Goal: Task Accomplishment & Management: Manage account settings

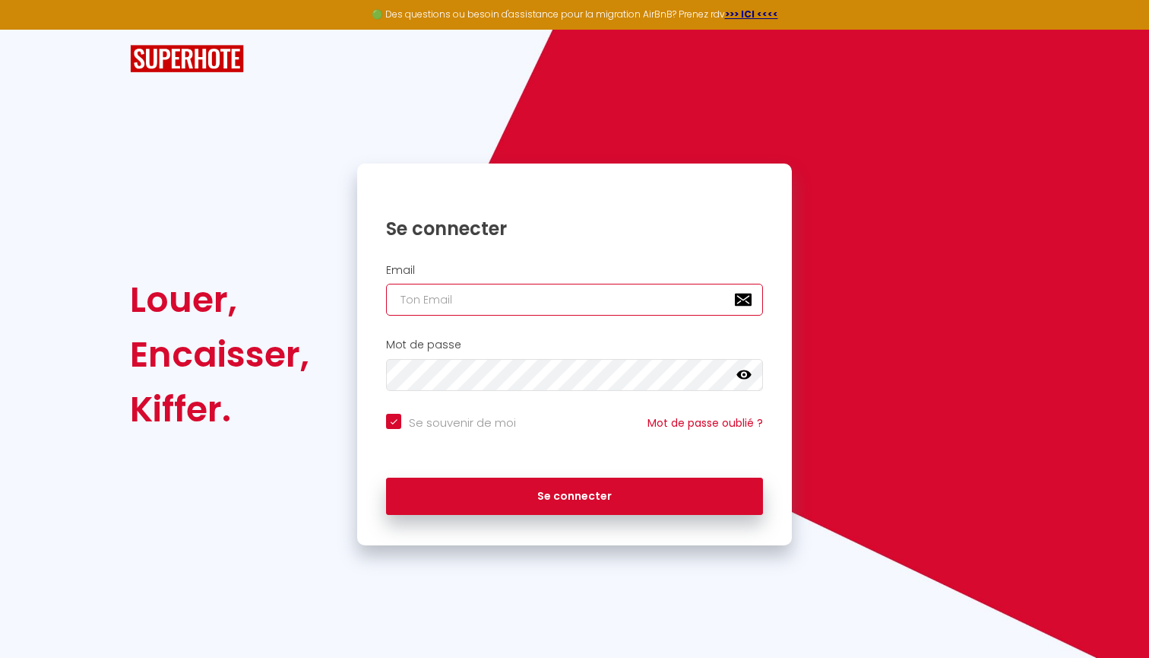
click at [457, 302] on input "email" at bounding box center [574, 300] width 377 height 32
type input "[EMAIL_ADDRESS][DOMAIN_NAME]"
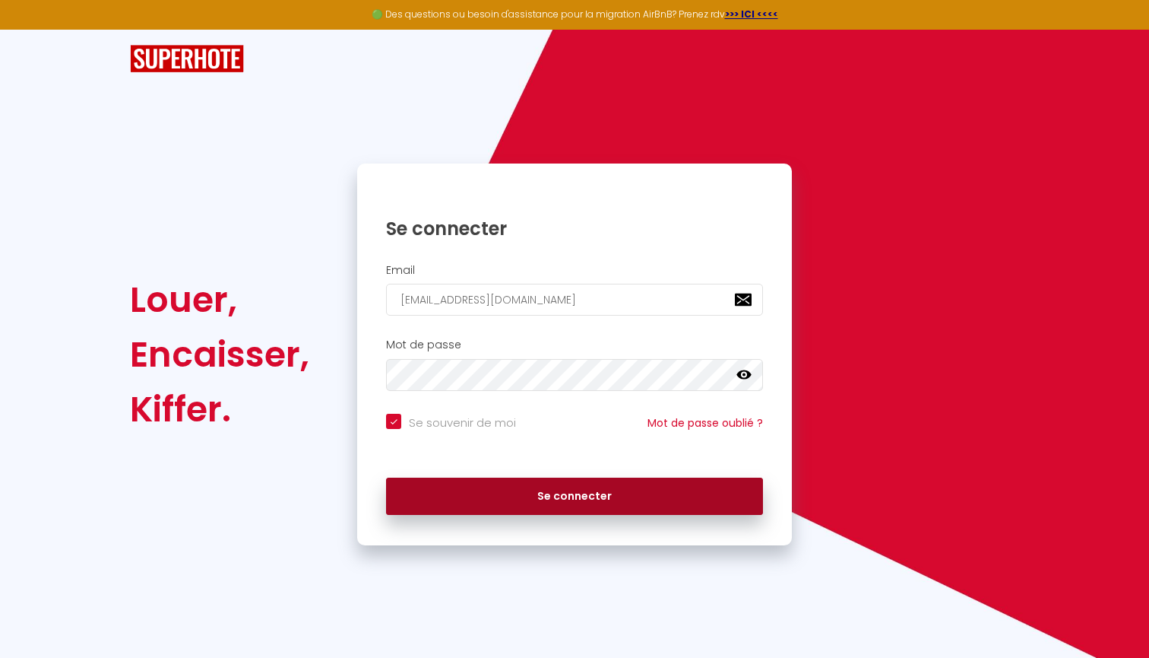
click at [490, 482] on button "Se connecter" at bounding box center [574, 496] width 377 height 38
checkbox input "true"
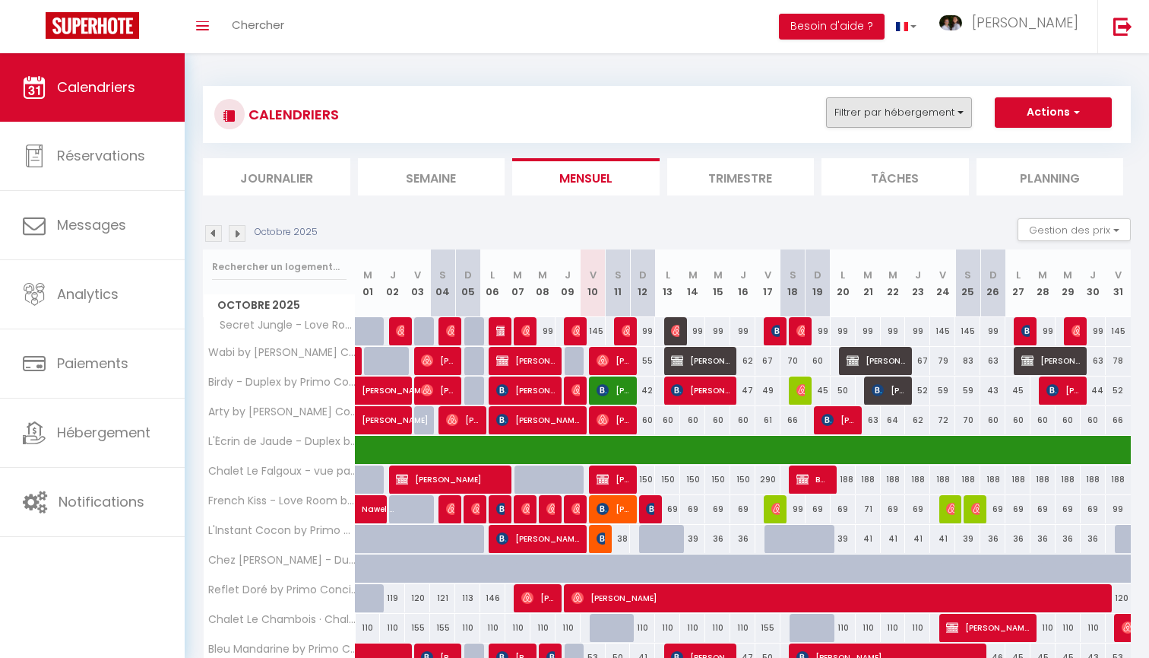
click at [953, 122] on button "Filtrer par hébergement" at bounding box center [899, 112] width 146 height 30
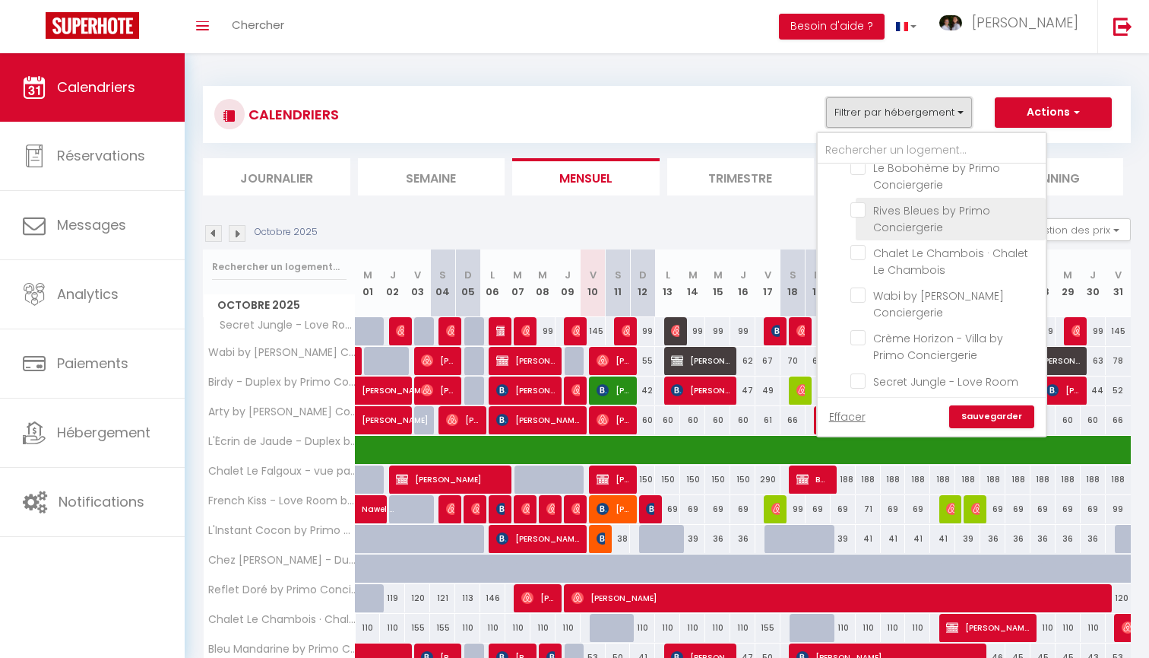
scroll to position [37, 0]
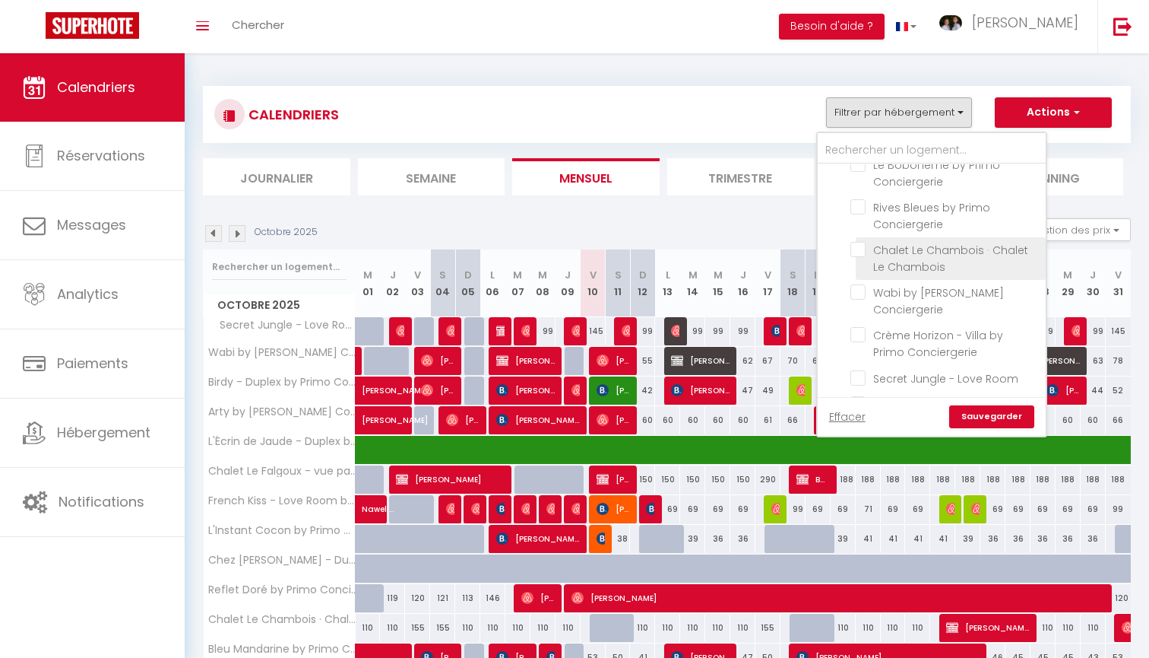
click at [938, 256] on input "Chalet Le Chambois · Chalet Le Chambois" at bounding box center [946, 249] width 190 height 15
checkbox input "true"
checkbox input "false"
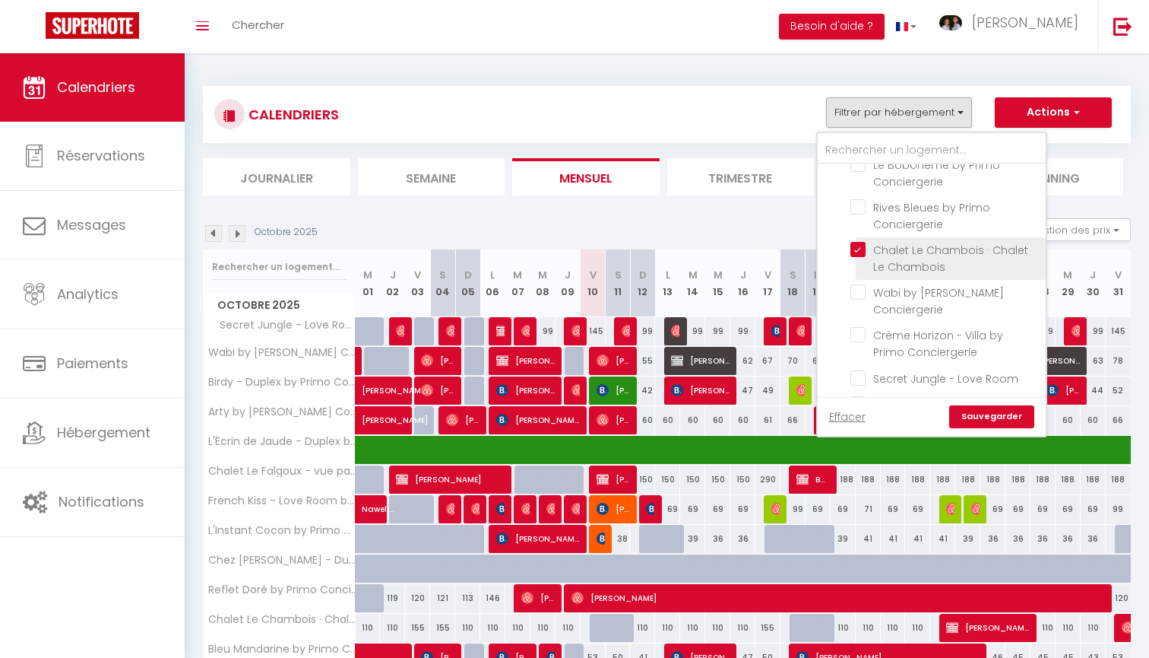
checkbox input "false"
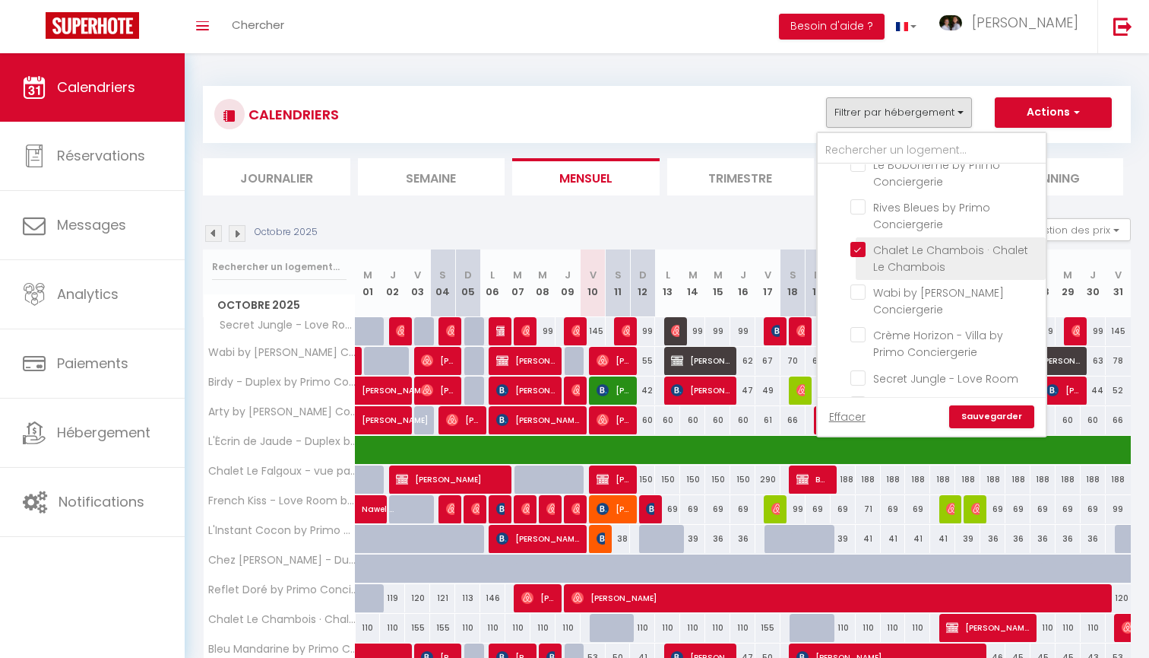
checkbox input "false"
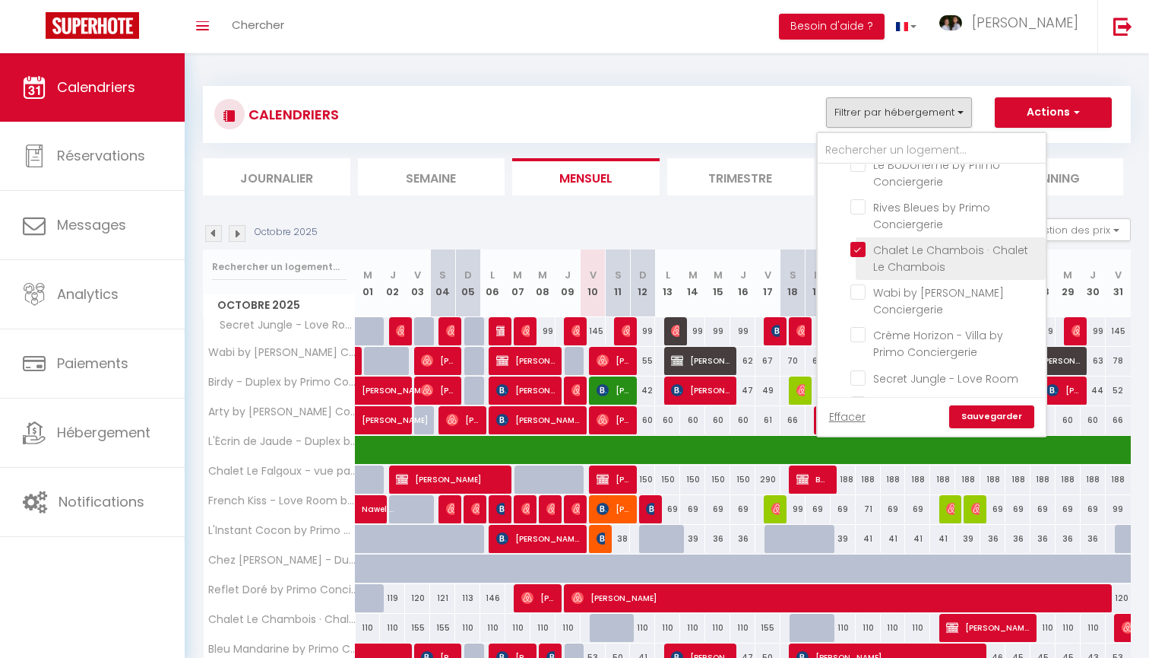
checkbox input "false"
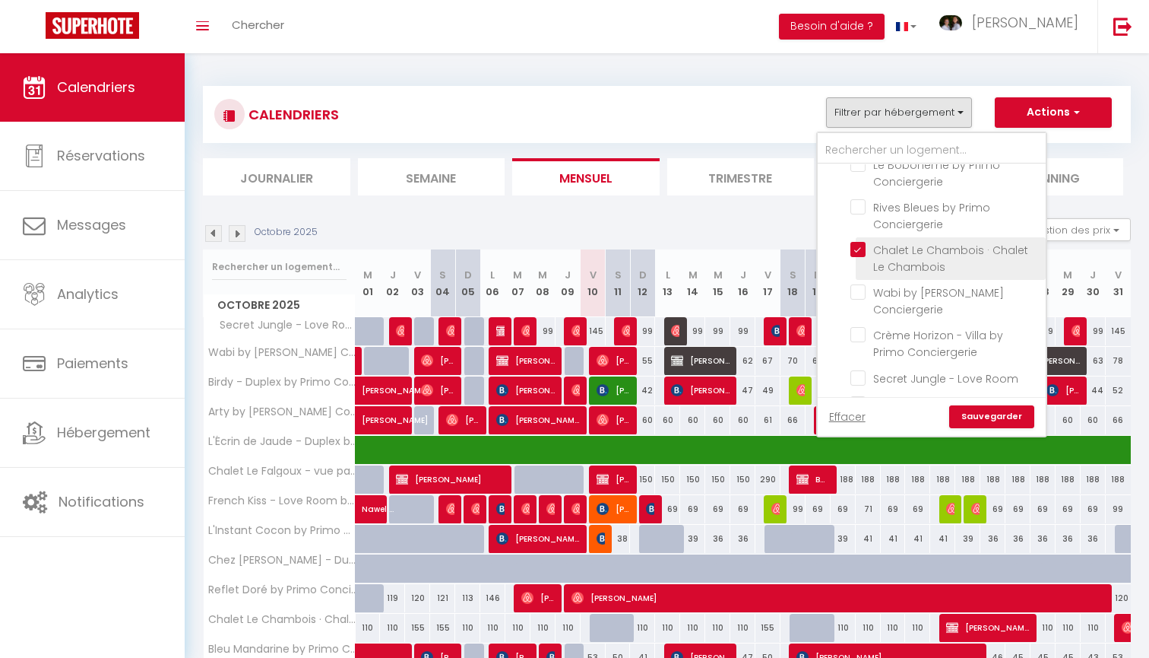
checkbox input "false"
click at [1013, 414] on link "Sauvegarder" at bounding box center [992, 416] width 85 height 23
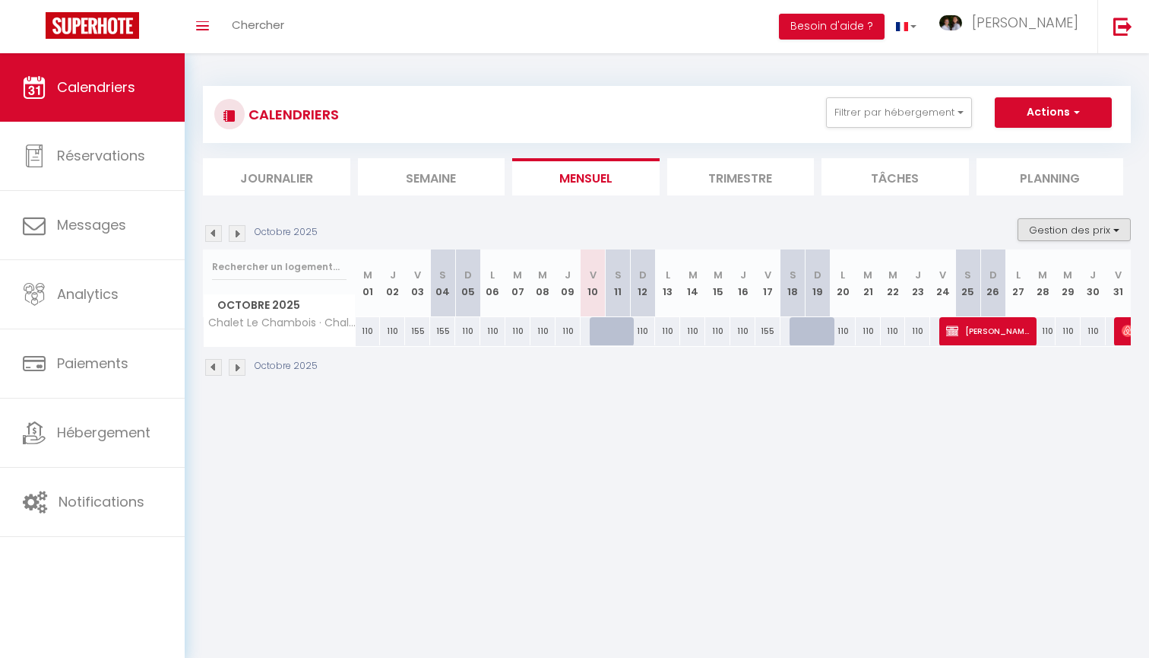
click at [1061, 236] on button "Gestion des prix" at bounding box center [1074, 229] width 113 height 23
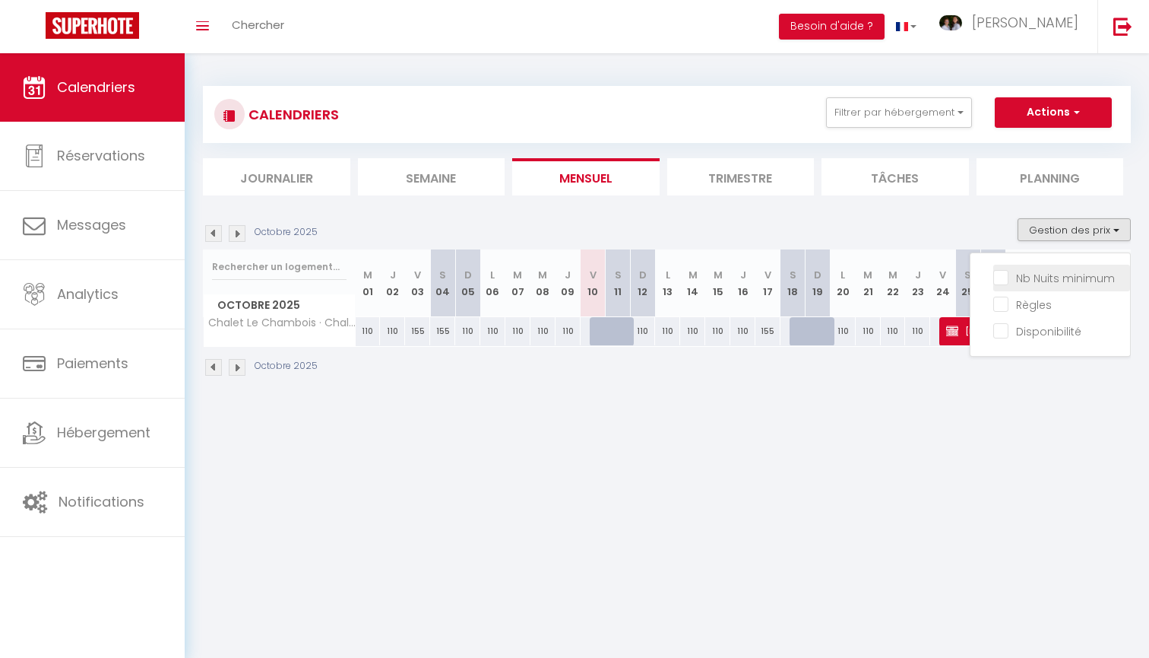
click at [1037, 282] on input "Nb Nuits minimum" at bounding box center [1062, 276] width 137 height 15
checkbox input "true"
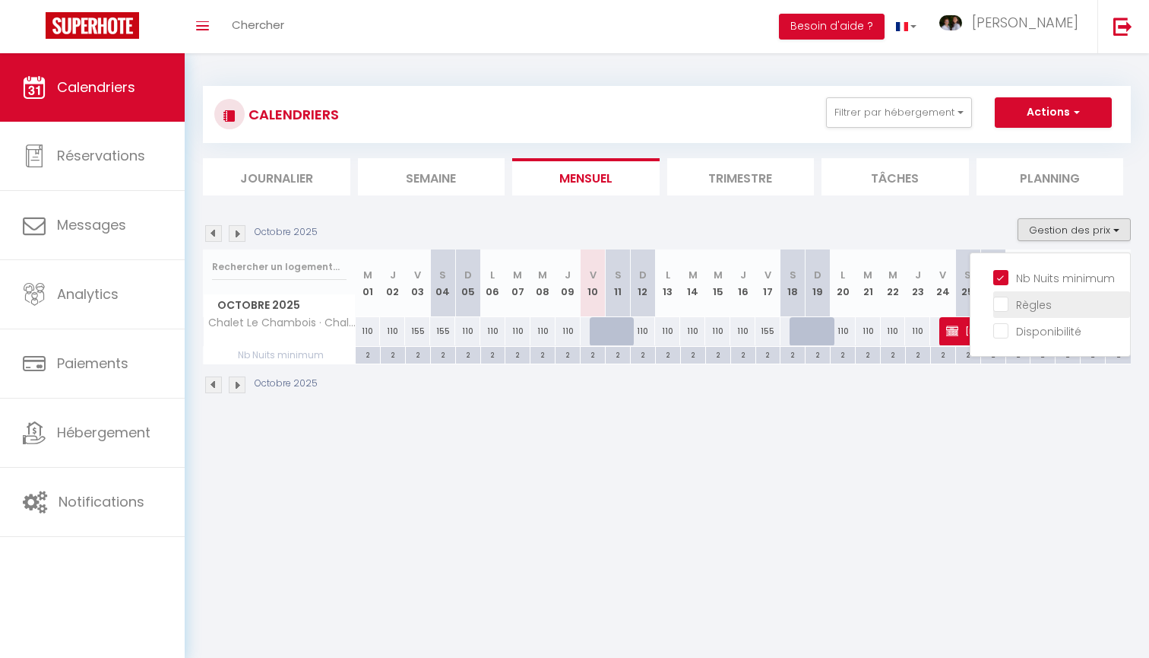
click at [1035, 304] on input "Règles" at bounding box center [1062, 303] width 137 height 15
checkbox input "true"
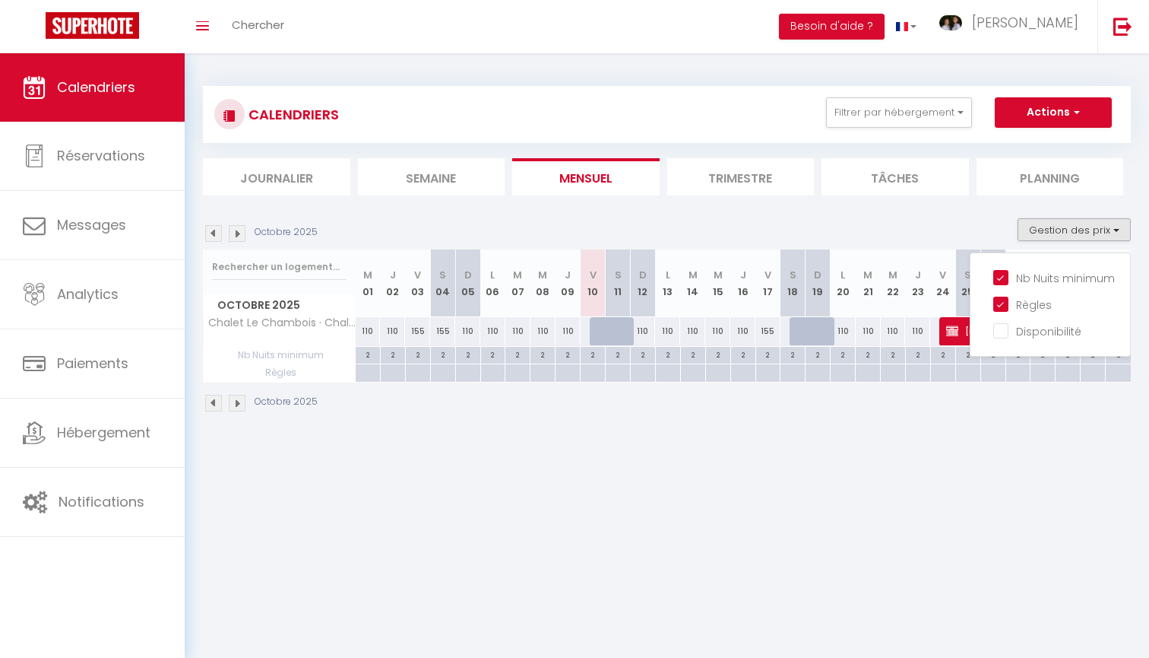
click at [914, 481] on body "🟢 Des questions ou besoin d'assistance pour la migration AirBnB? Prenez rdv >>>…" at bounding box center [574, 382] width 1149 height 658
